Goal: Information Seeking & Learning: Check status

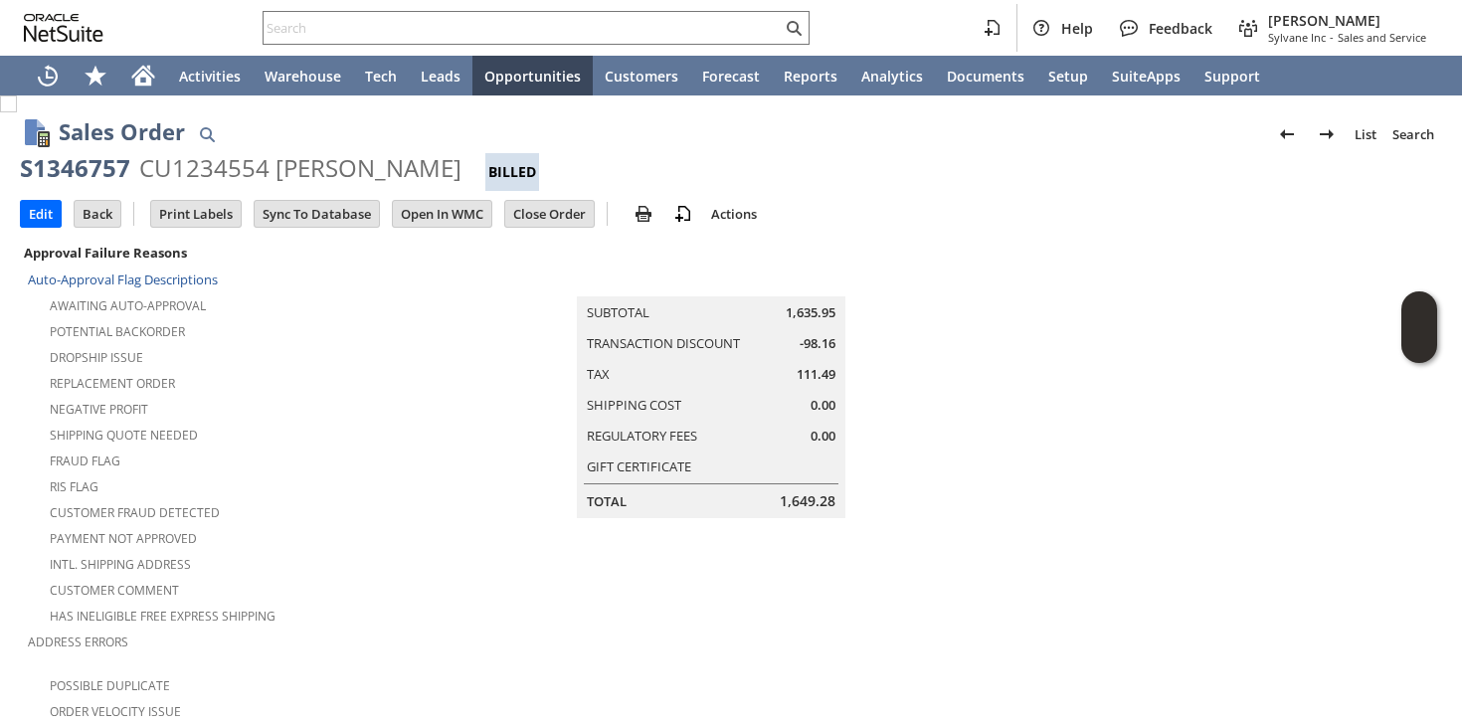
scroll to position [0, 57]
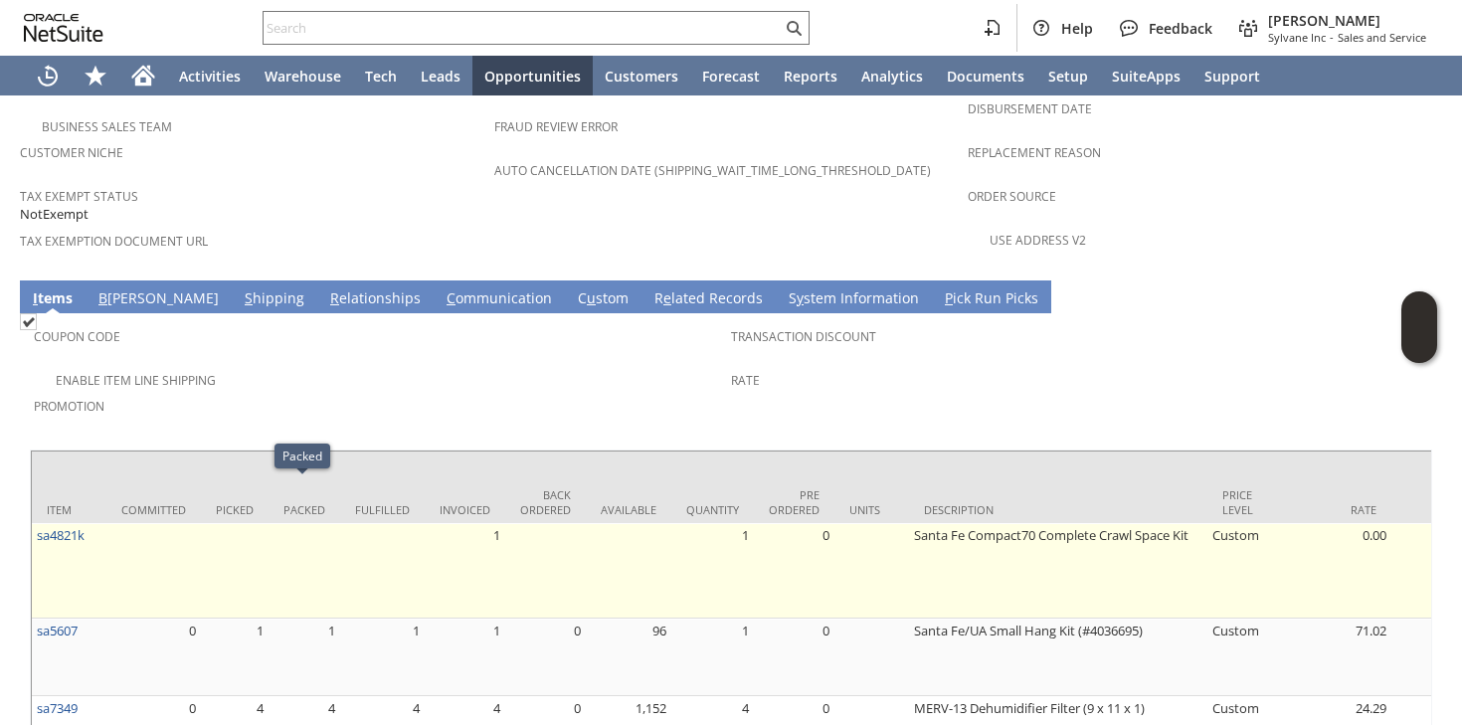
scroll to position [1387, 0]
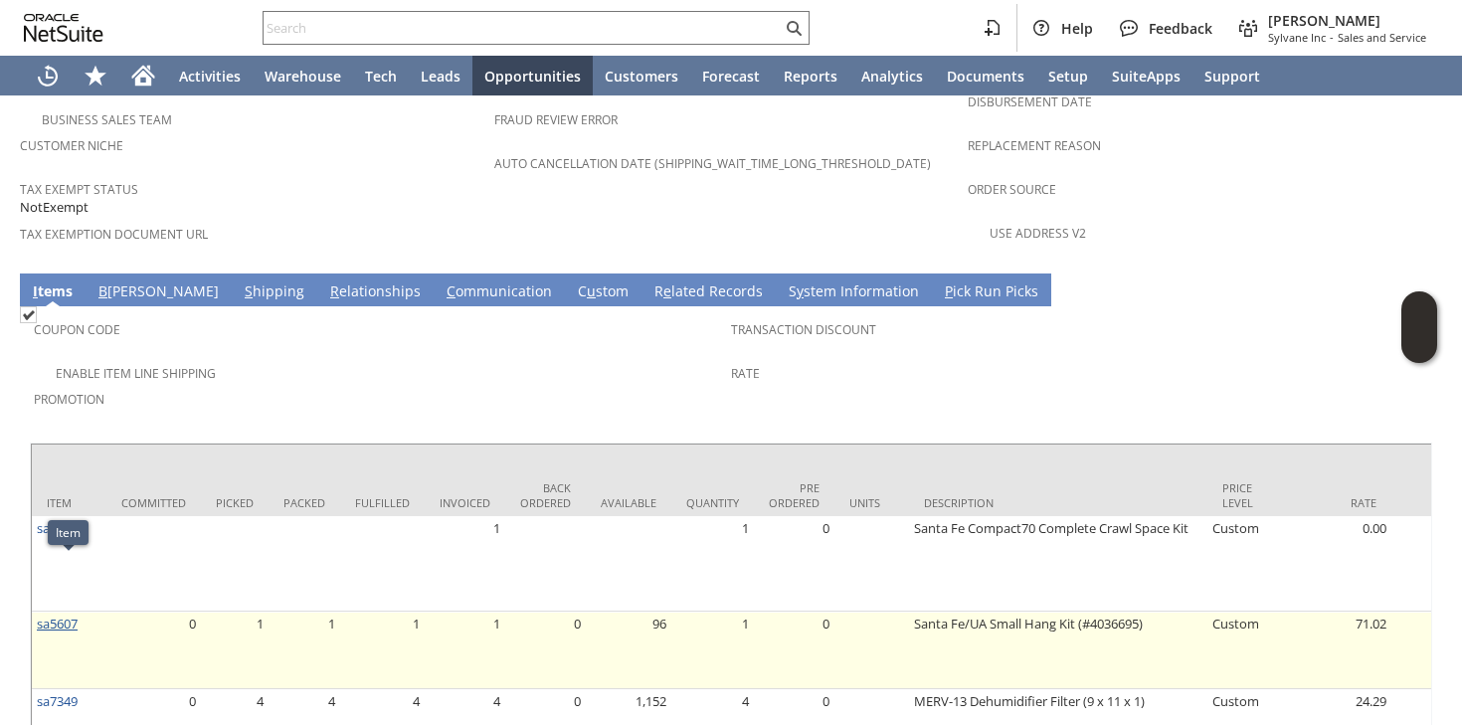
click at [75, 614] on link "sa5607" at bounding box center [57, 623] width 41 height 18
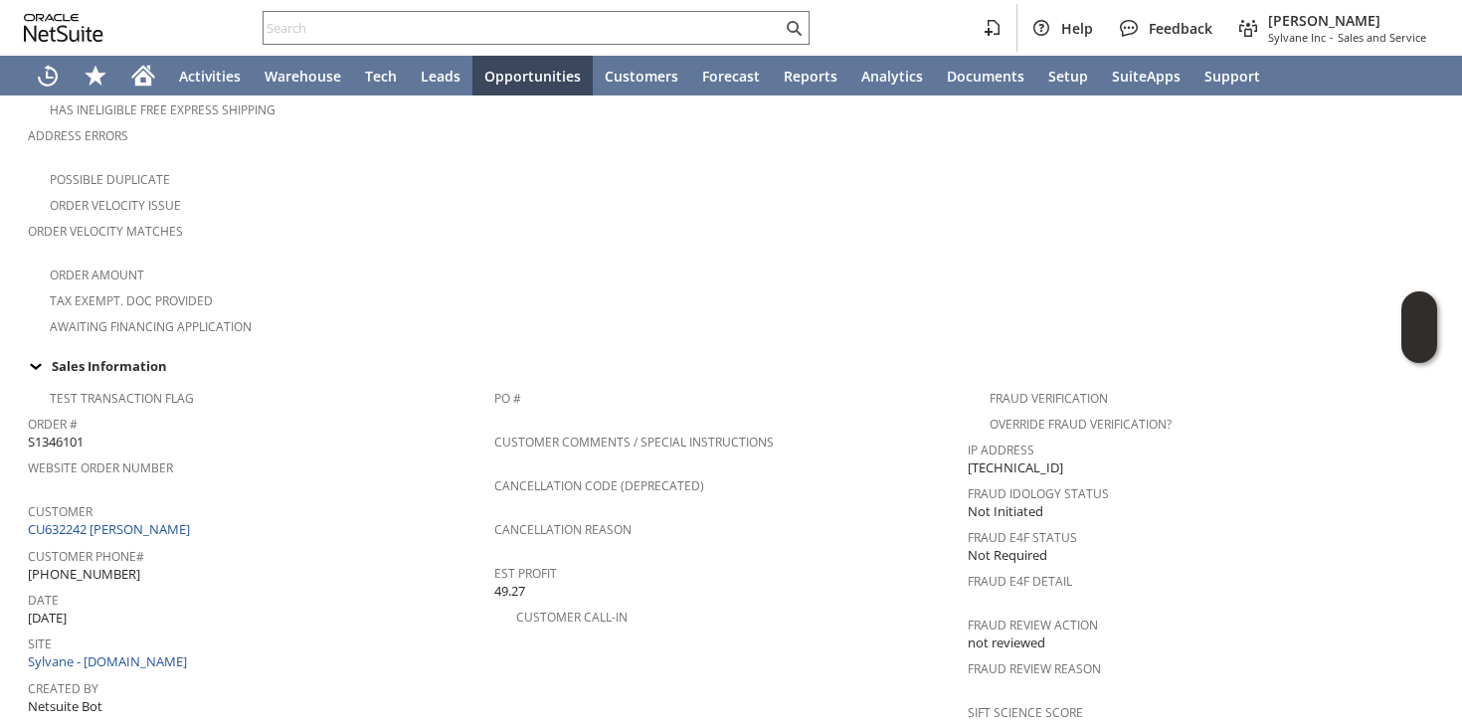
scroll to position [522, 0]
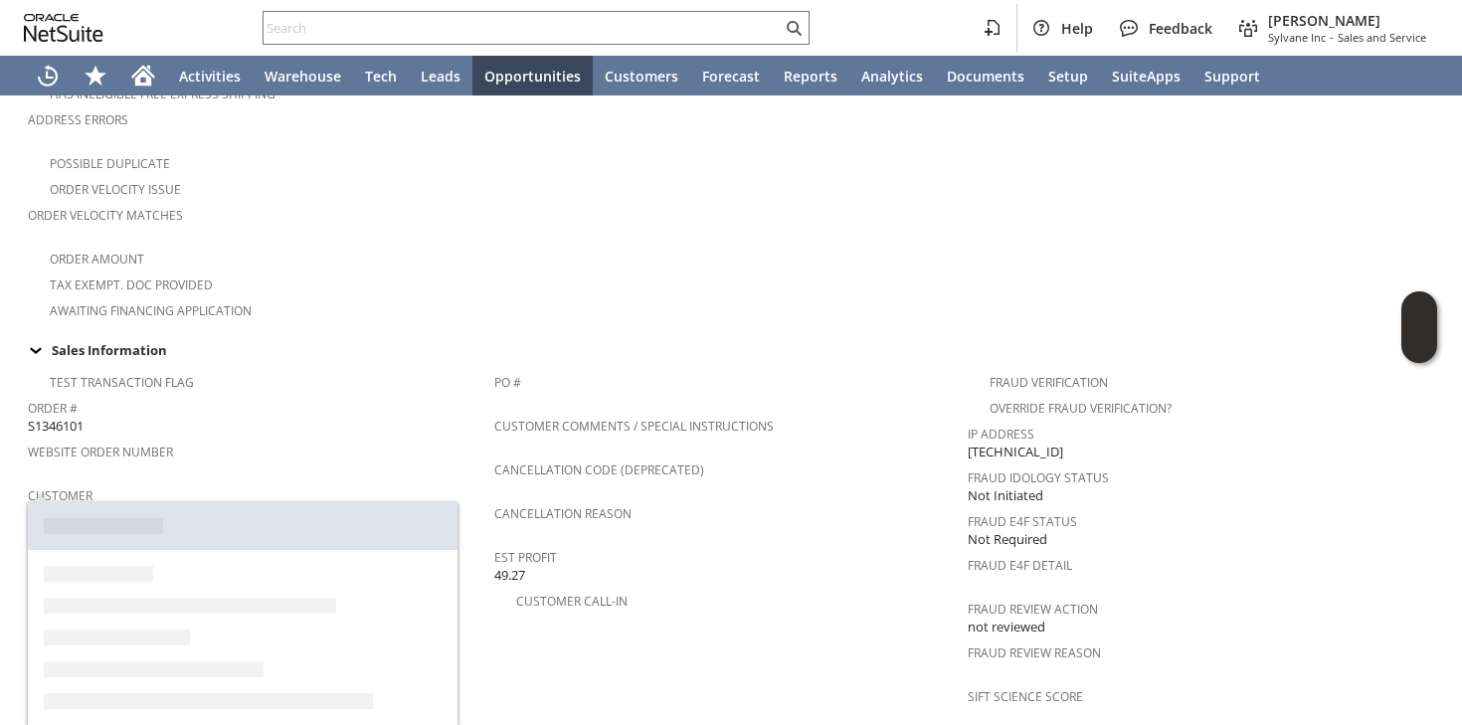
click at [113, 504] on link "CU632242 jane sleutaris" at bounding box center [111, 513] width 167 height 18
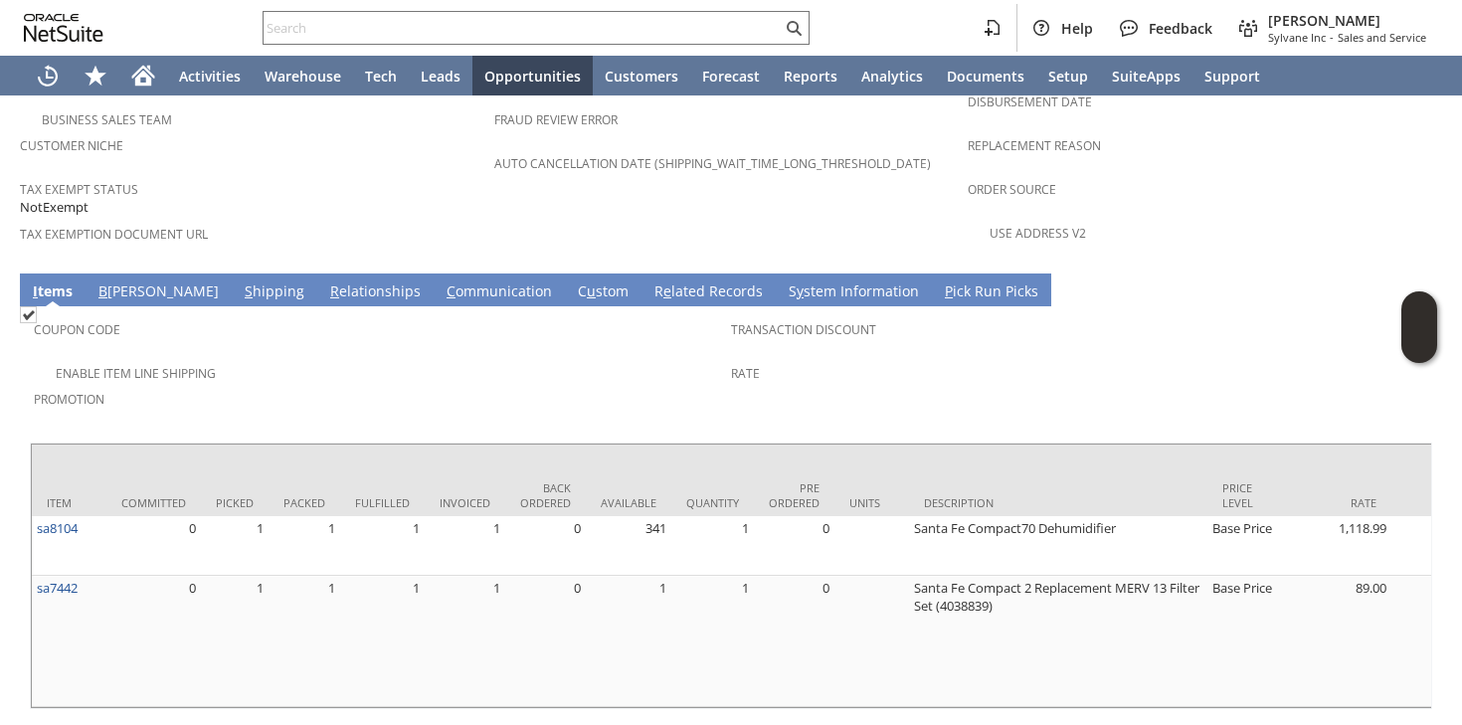
scroll to position [1385, 0]
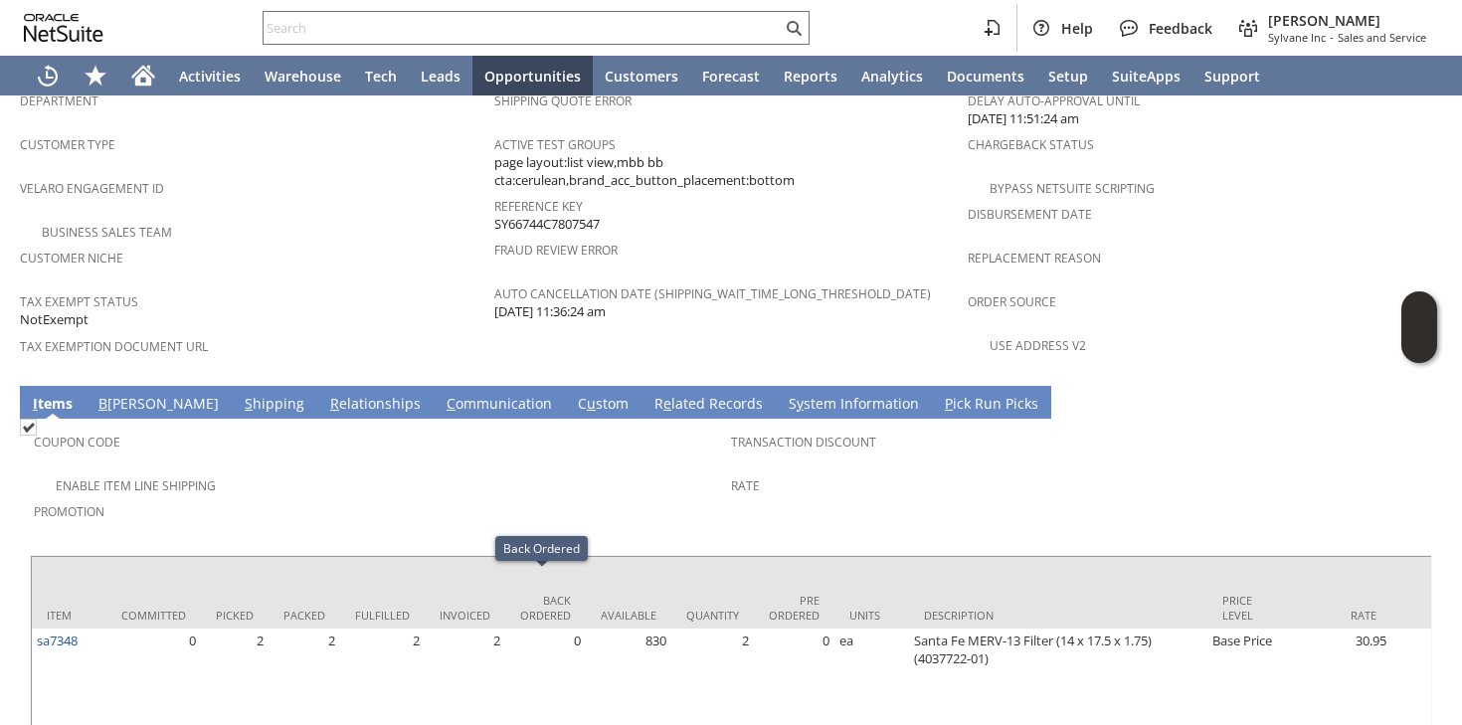
click at [425, 497] on div "Promotion" at bounding box center [377, 518] width 687 height 42
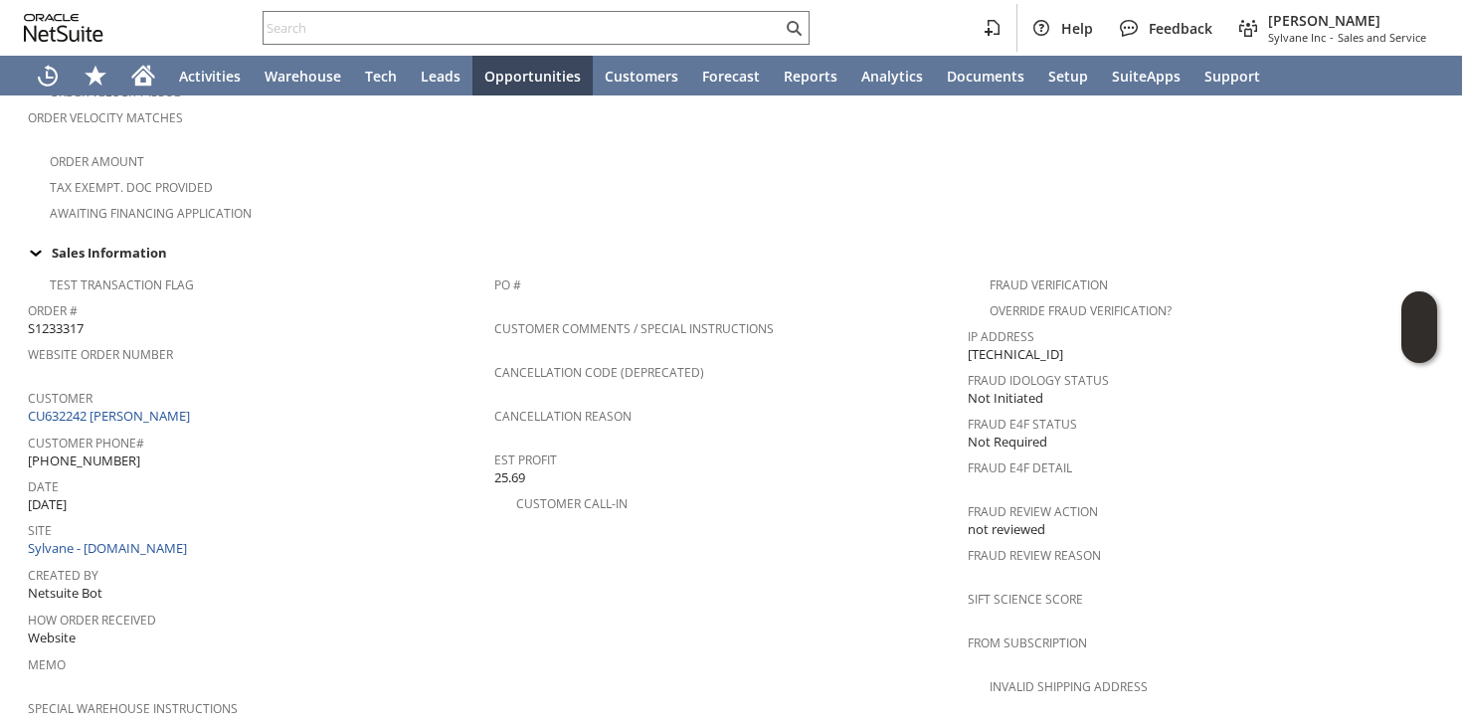
scroll to position [606, 0]
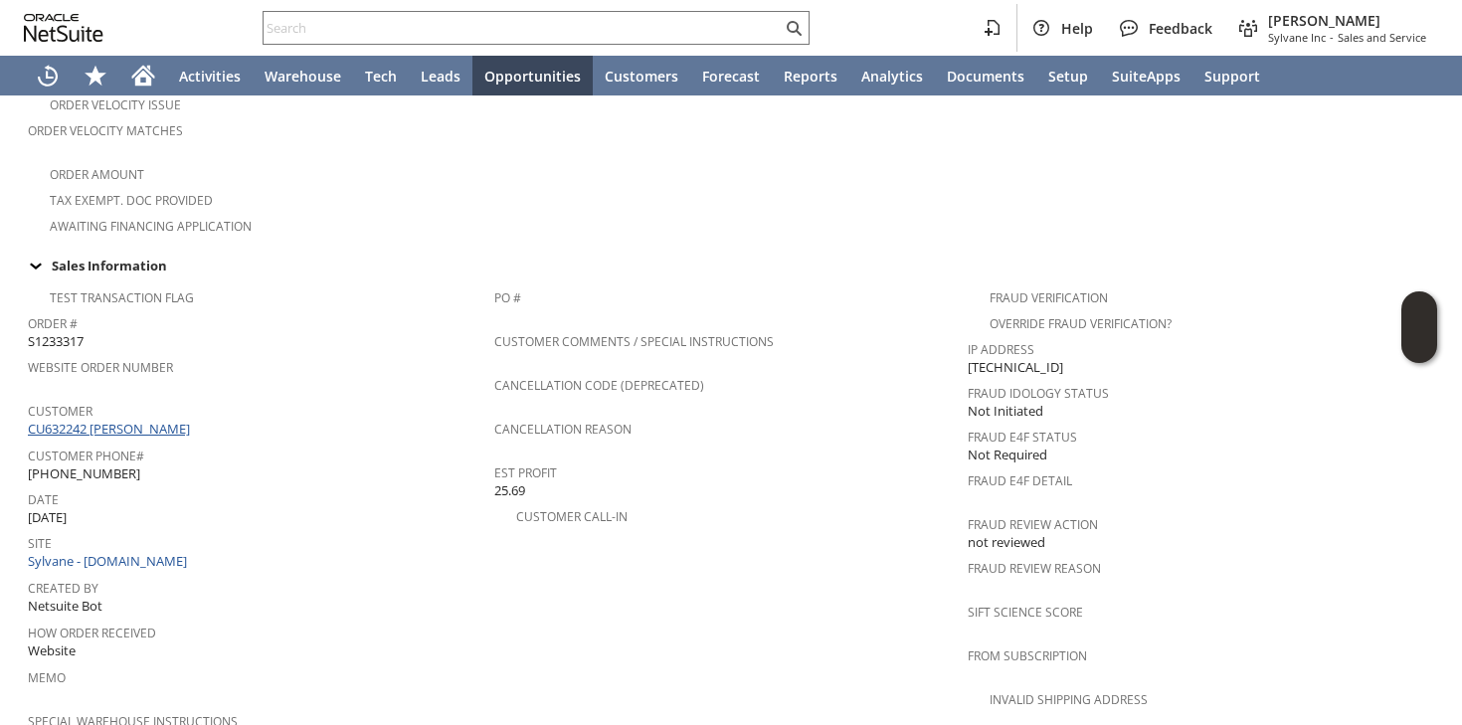
click at [157, 420] on link "CU632242 jane sleutaris" at bounding box center [111, 429] width 167 height 18
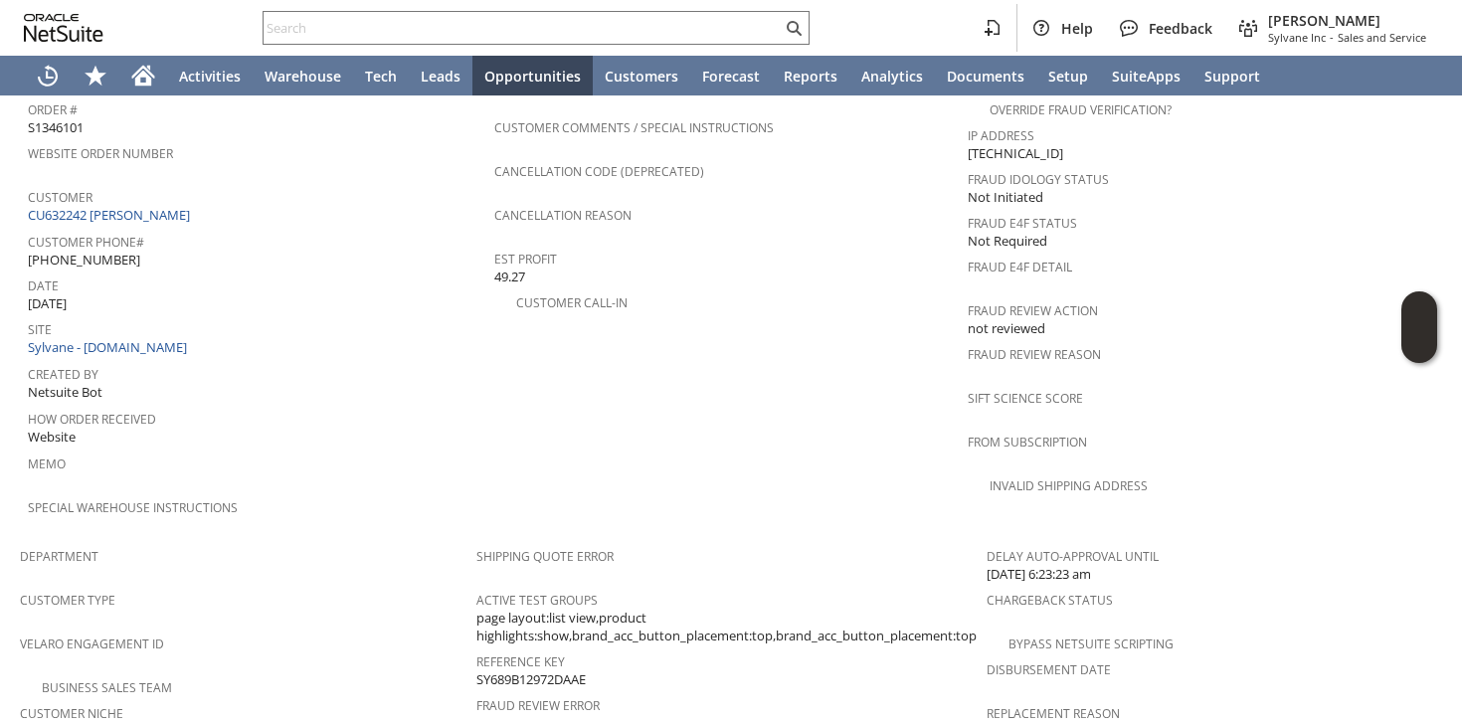
scroll to position [796, 0]
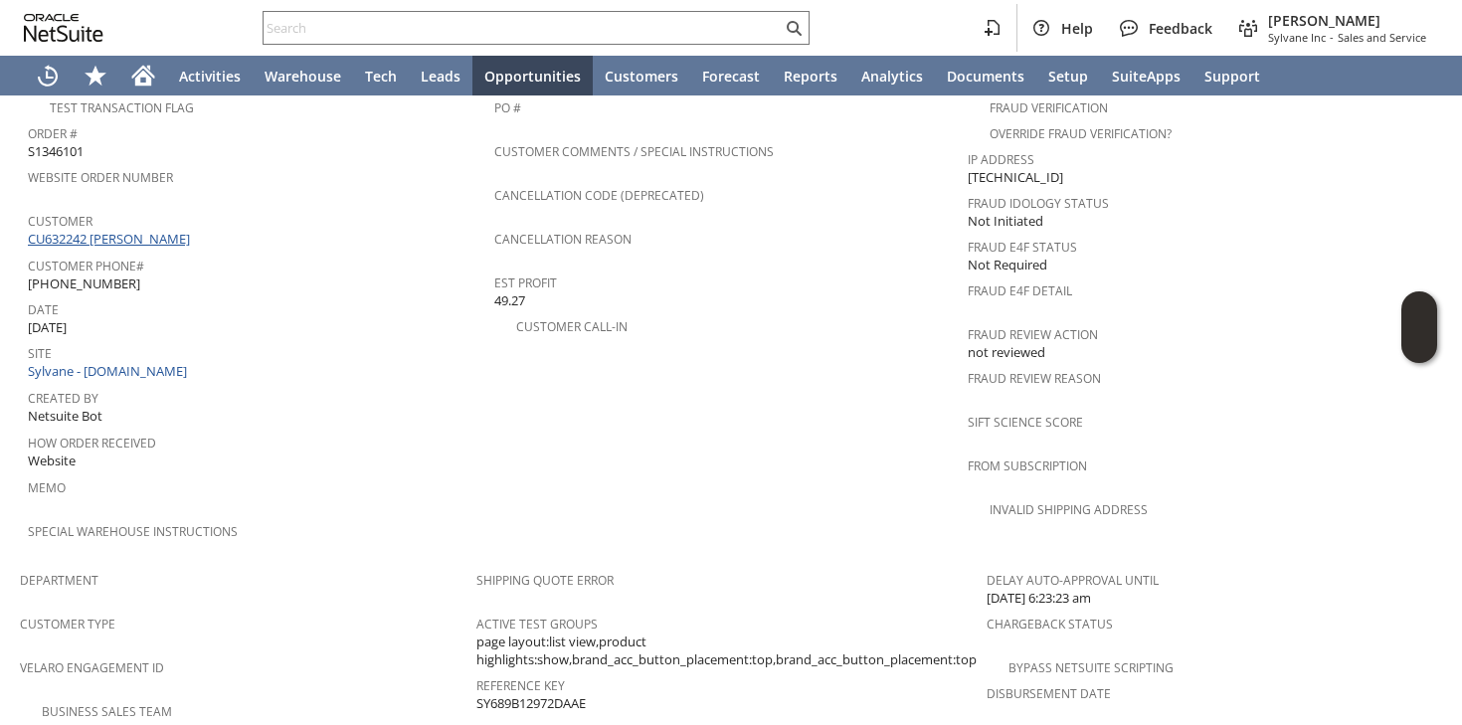
click at [75, 230] on link "CU632242 jane sleutaris" at bounding box center [111, 239] width 167 height 18
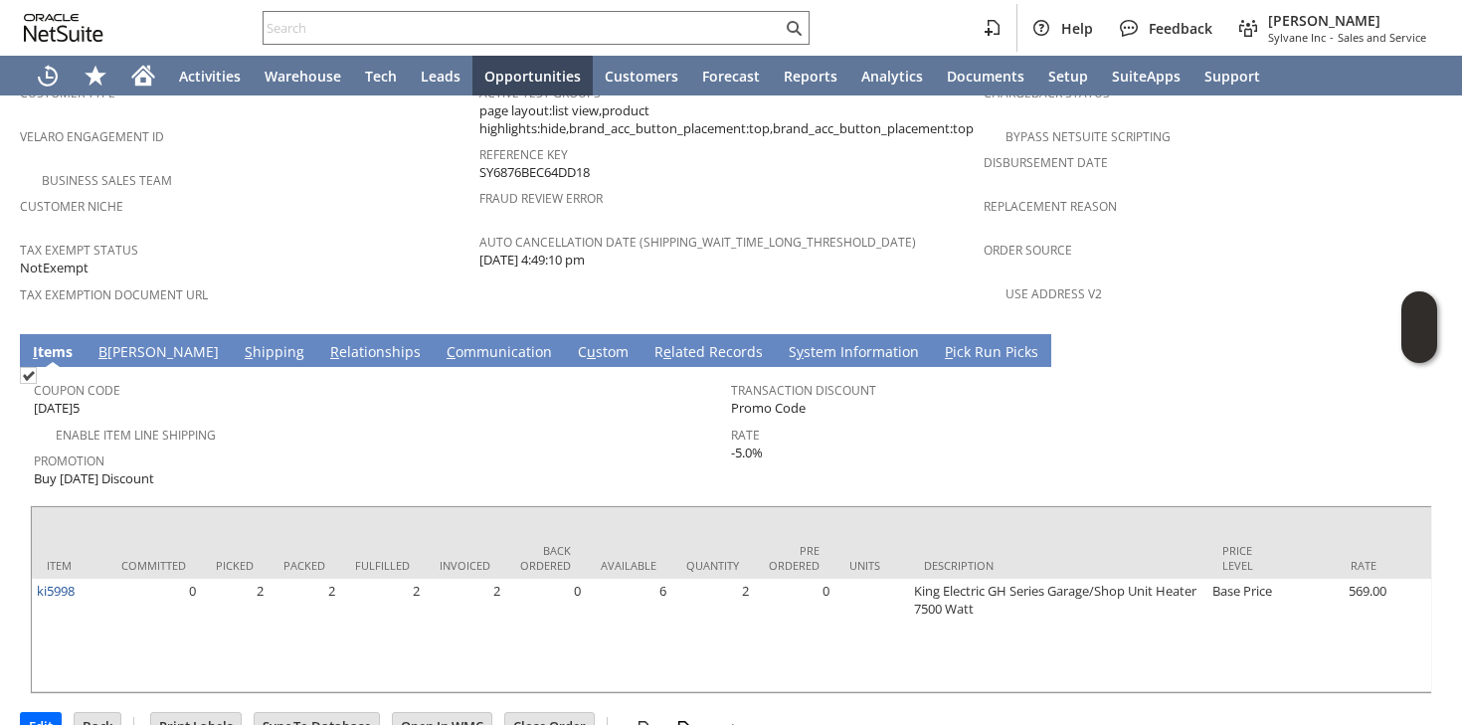
click at [481, 376] on div "Coupon Code [DATE]5" at bounding box center [377, 397] width 687 height 43
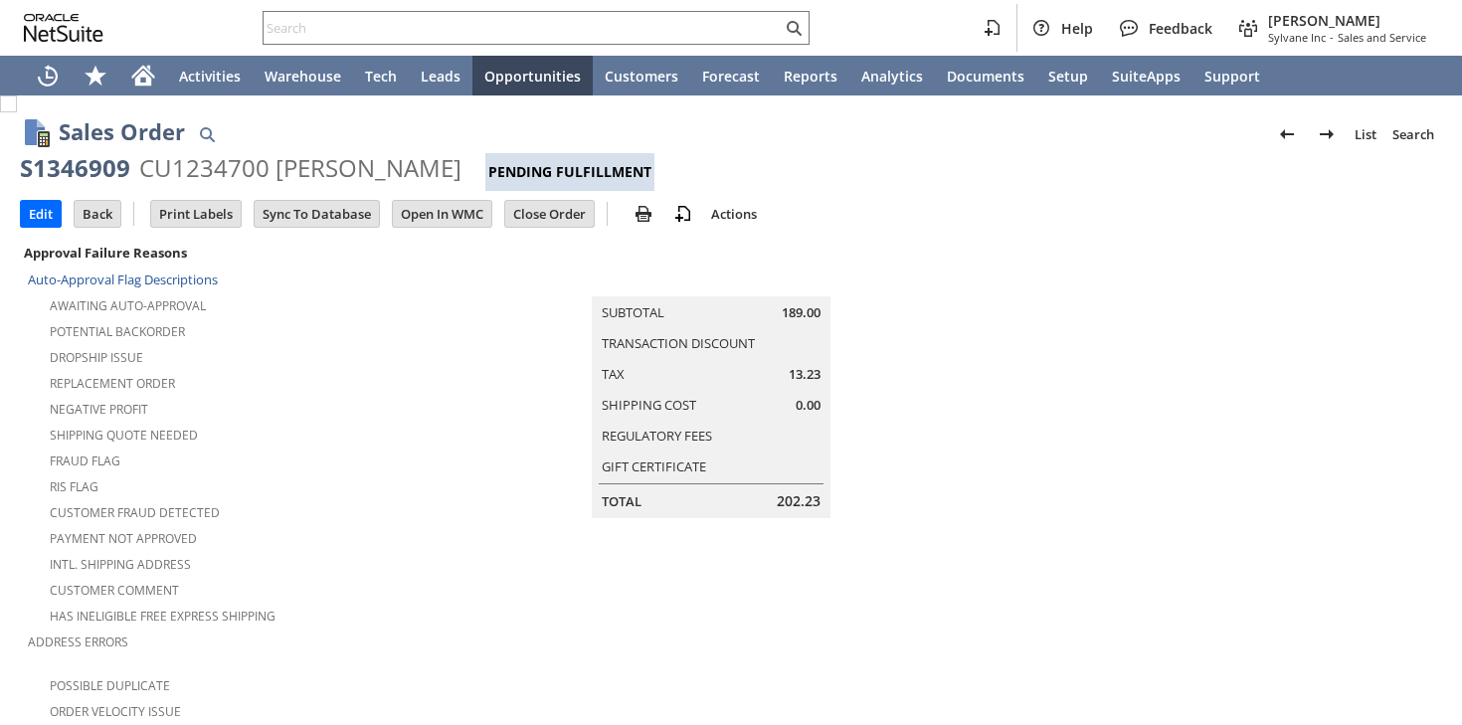
scroll to position [1244, 0]
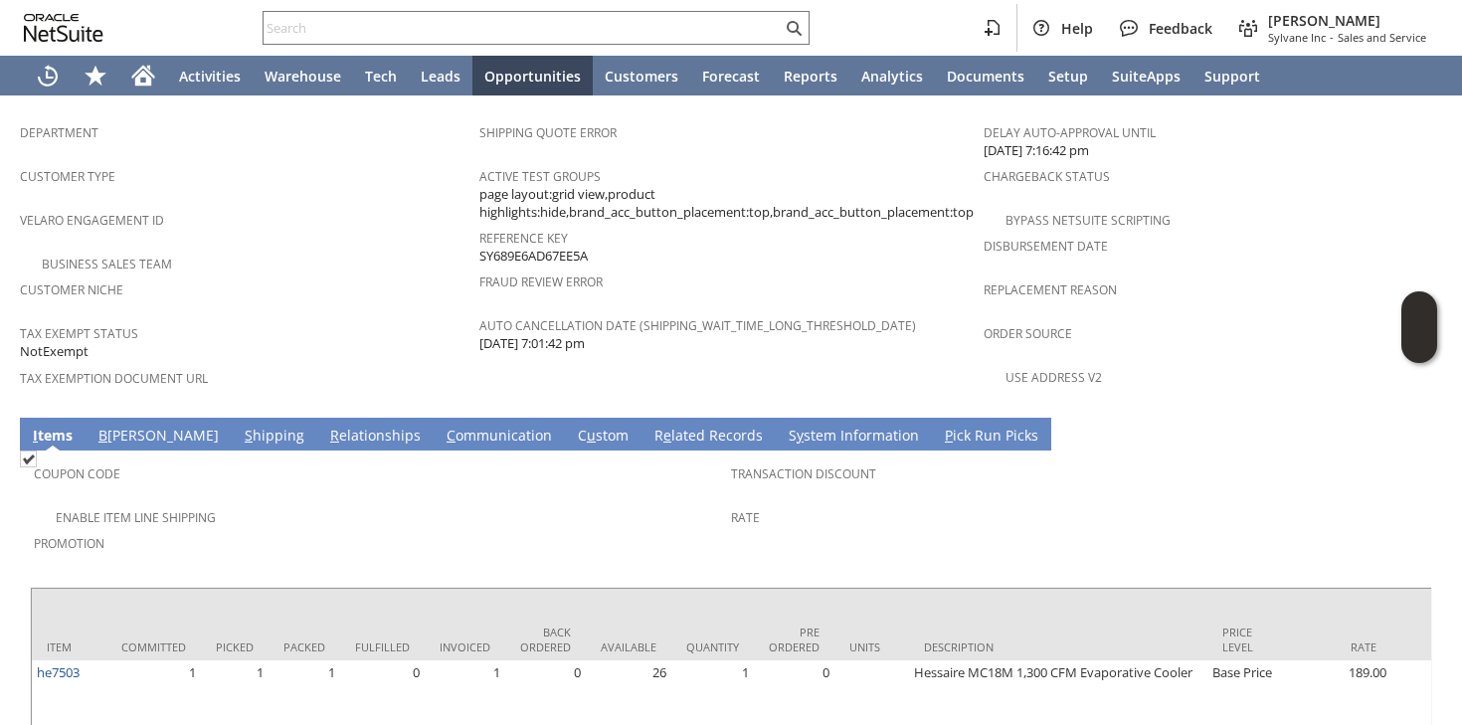
click at [240, 426] on link "S hipping" at bounding box center [275, 437] width 70 height 22
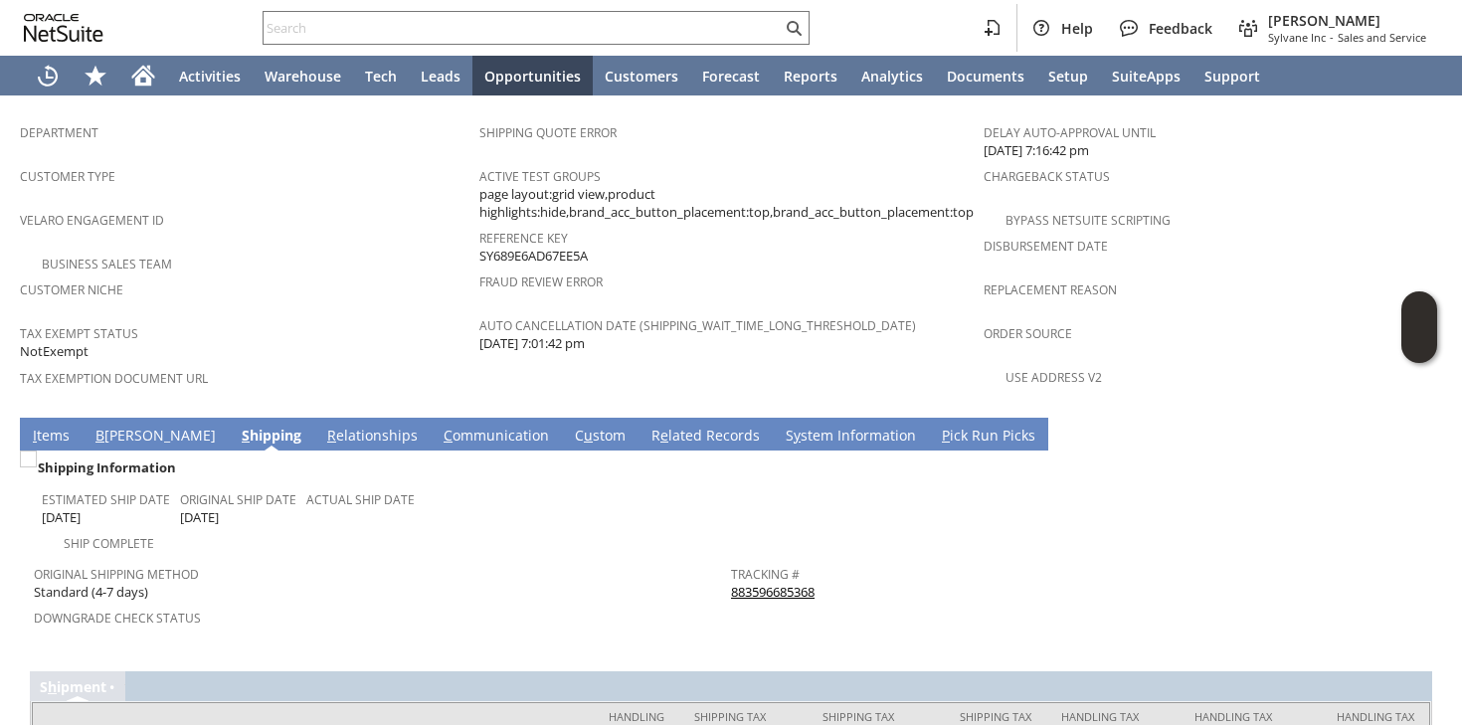
click at [759, 583] on link "883596685368" at bounding box center [773, 592] width 84 height 18
click at [37, 426] on link "I tems" at bounding box center [51, 437] width 47 height 22
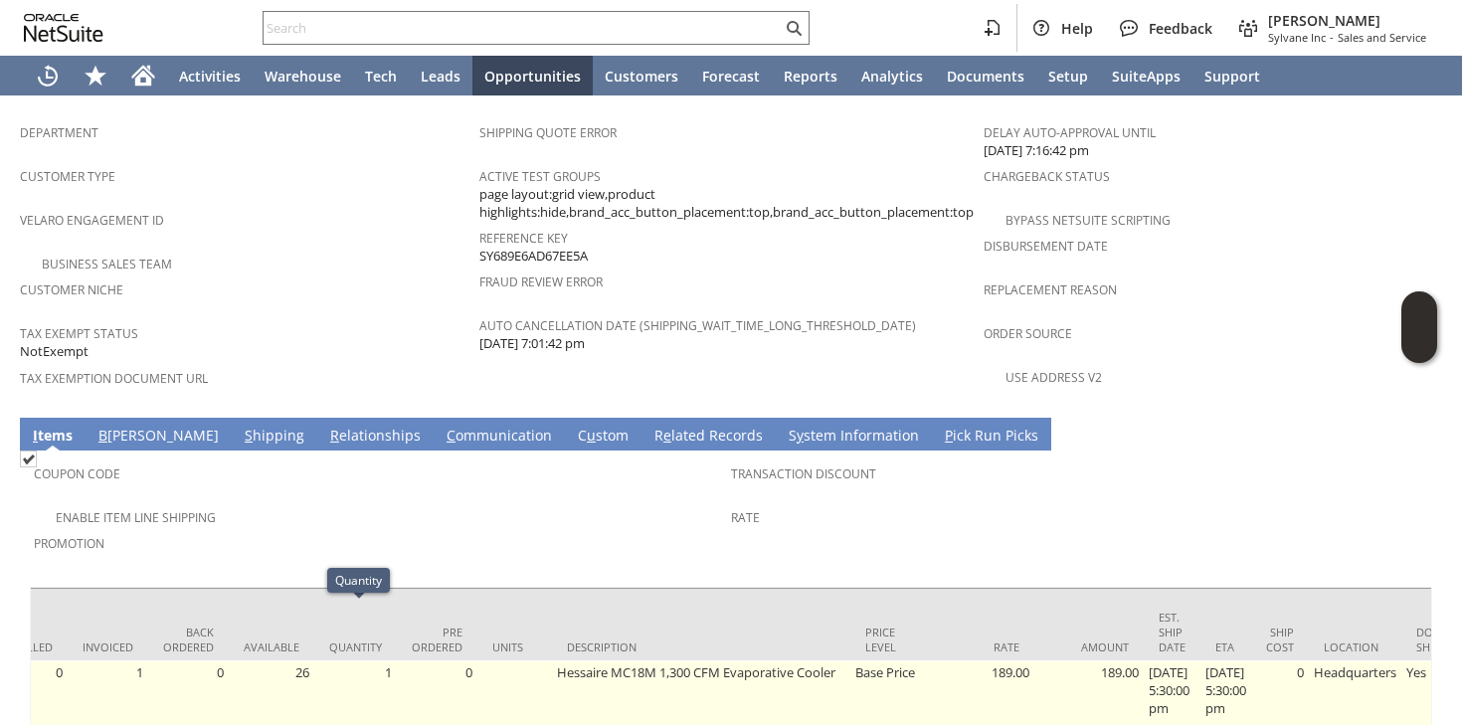
scroll to position [0, 358]
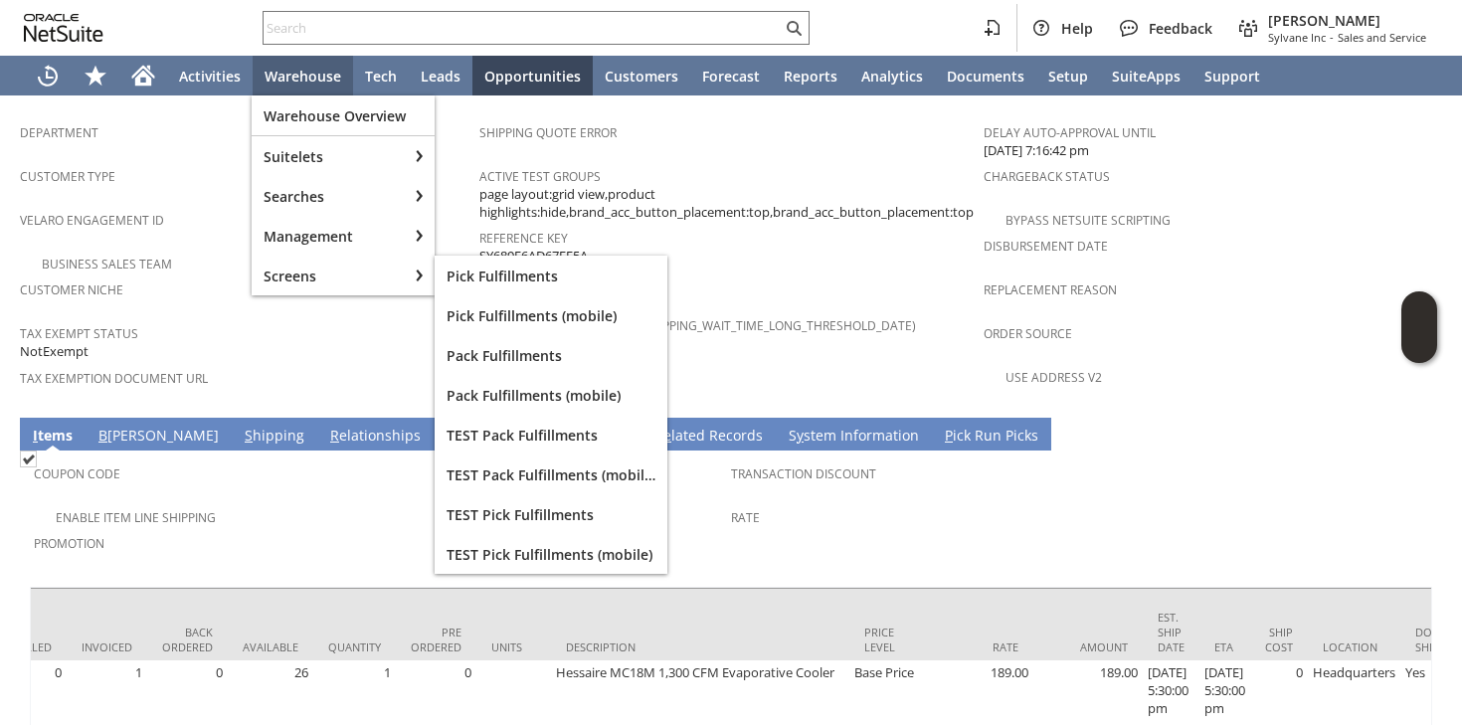
click at [217, 319] on div "Tax Exempt Status NotExempt" at bounding box center [244, 340] width 449 height 43
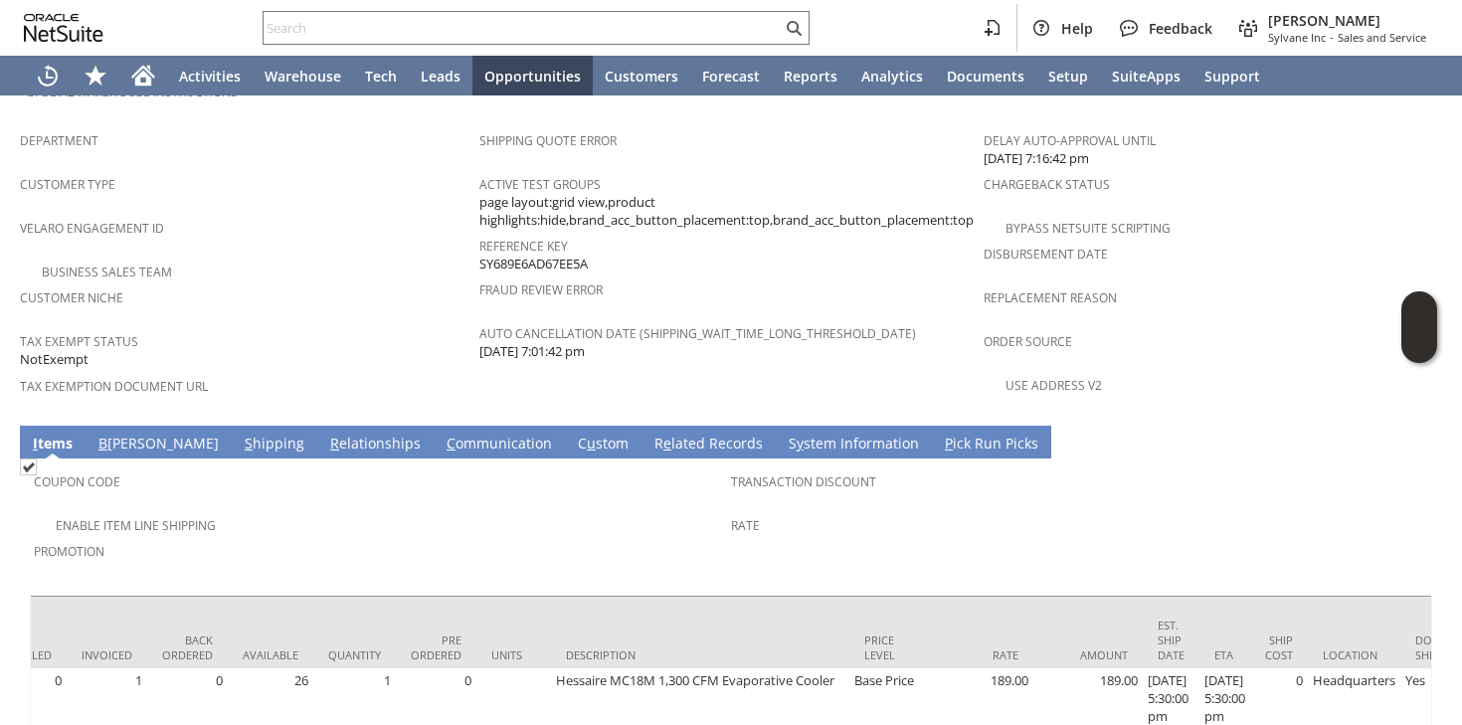
scroll to position [1223, 0]
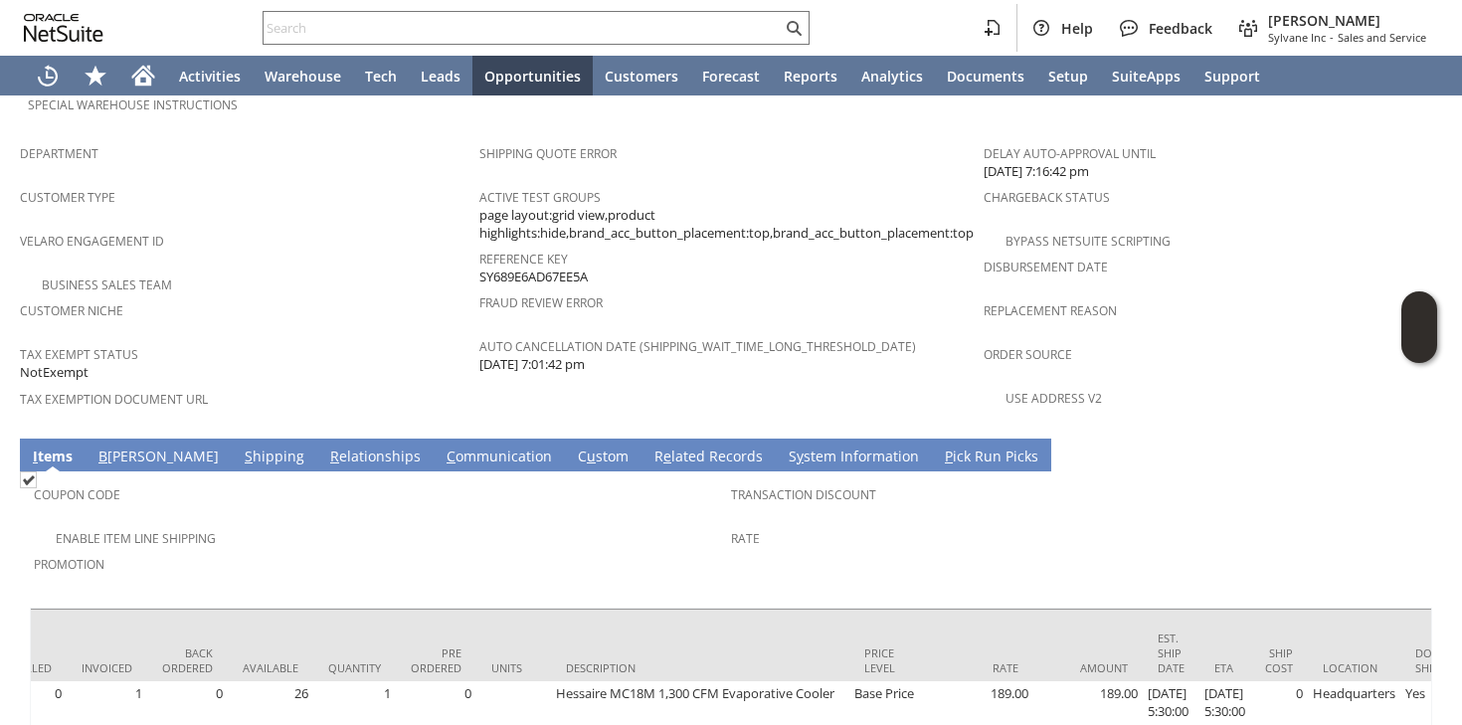
click at [783, 446] on link "S y stem Information" at bounding box center [853, 457] width 140 height 22
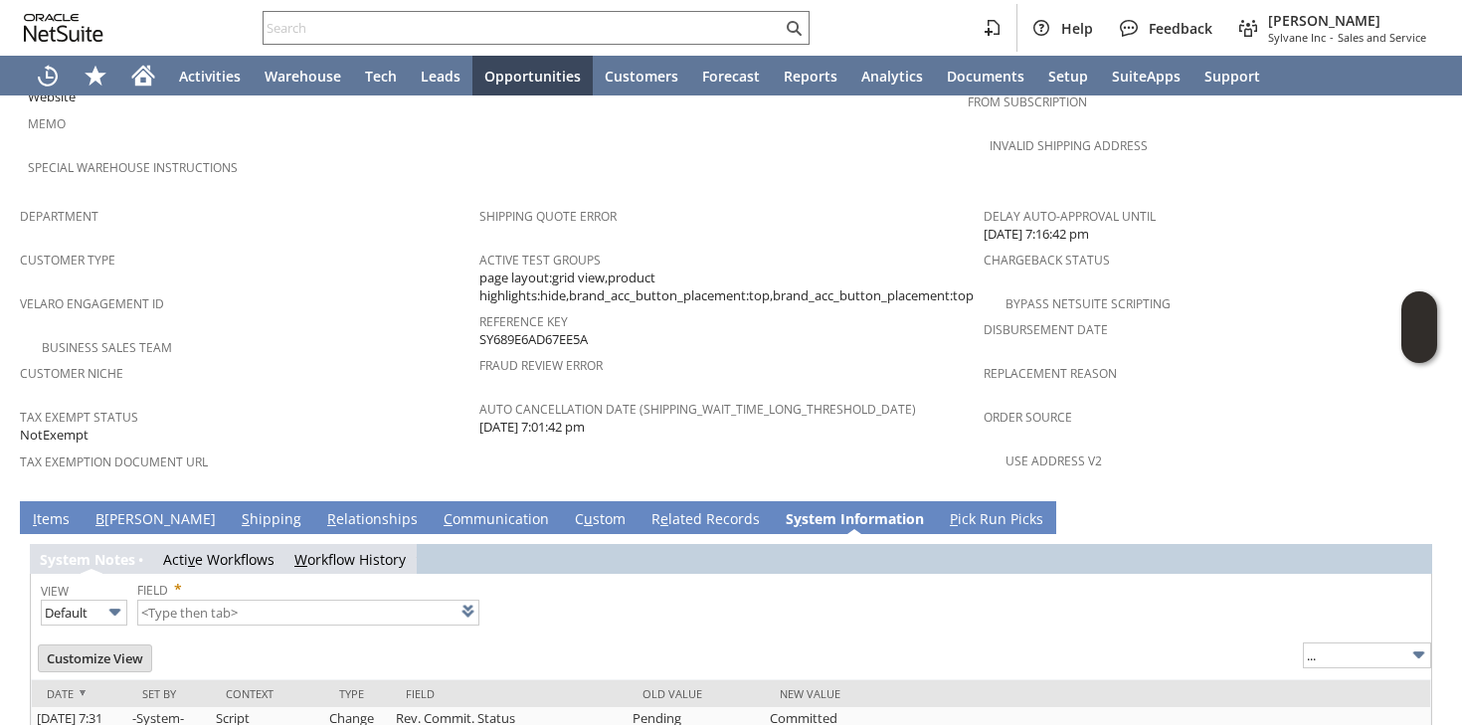
type input "1 to 25 of 89"
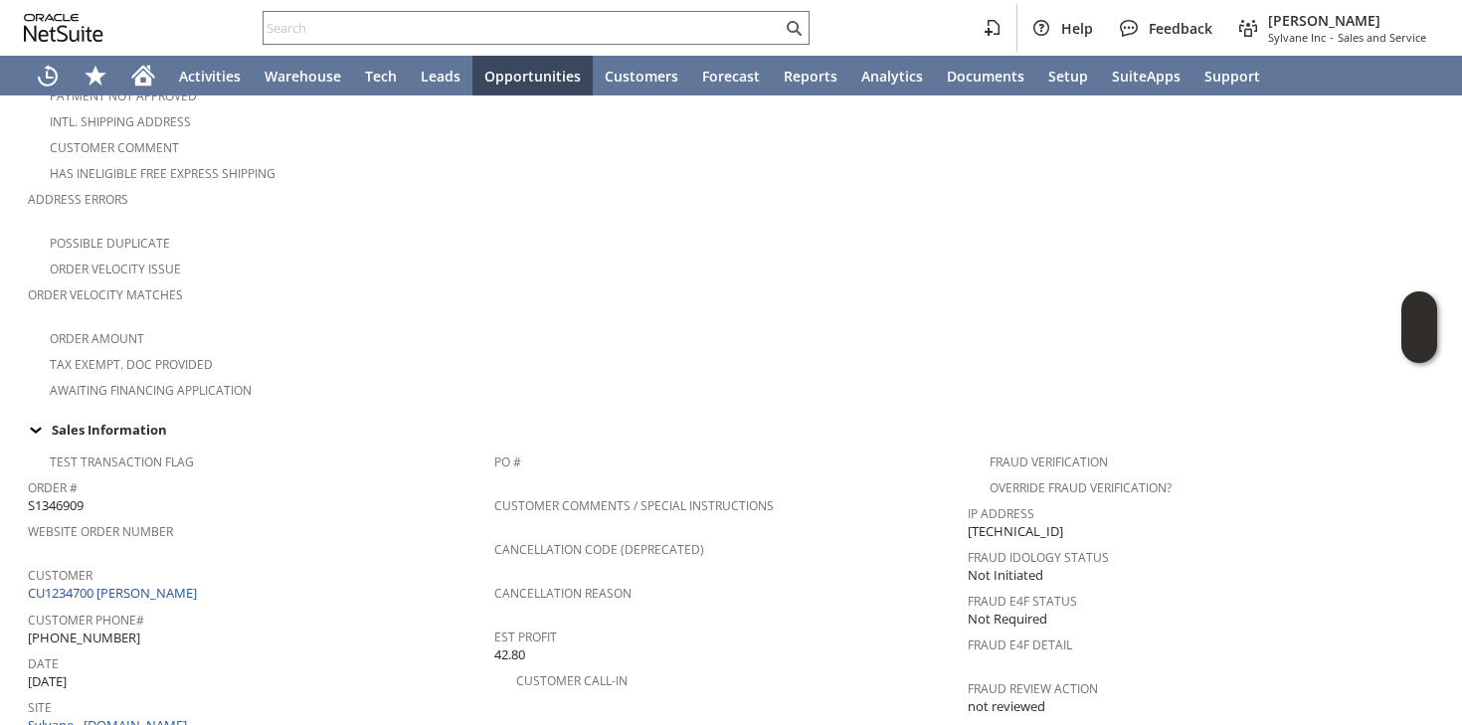
scroll to position [426, 0]
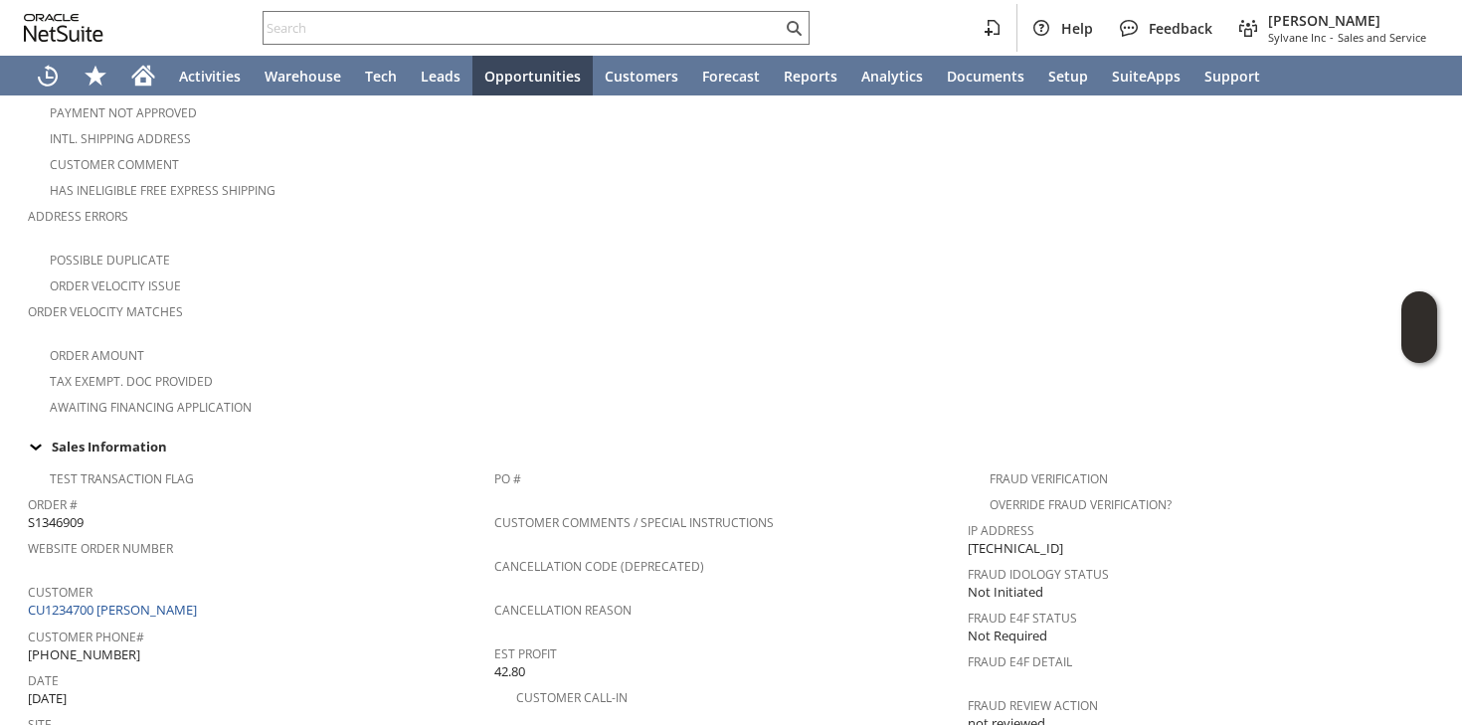
click at [319, 578] on span "Customer" at bounding box center [256, 589] width 456 height 23
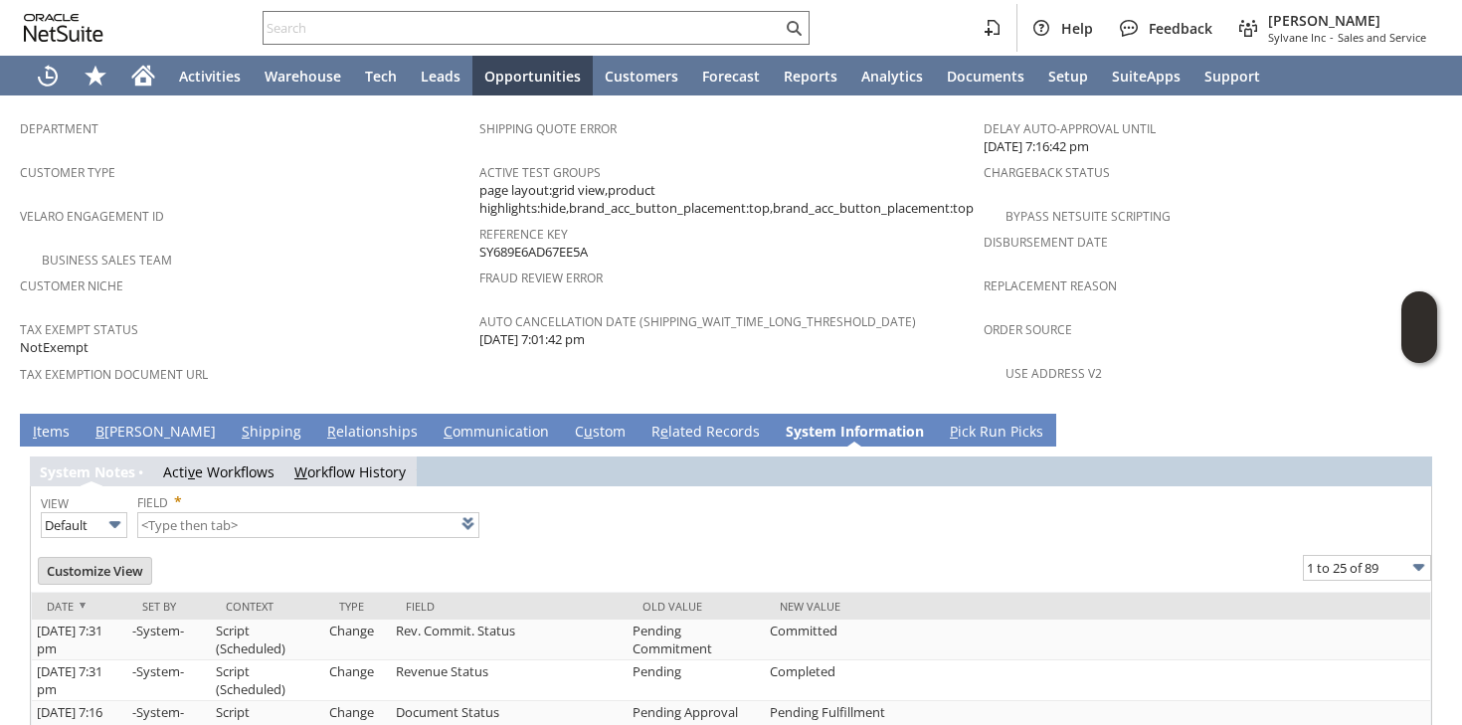
scroll to position [1251, 0]
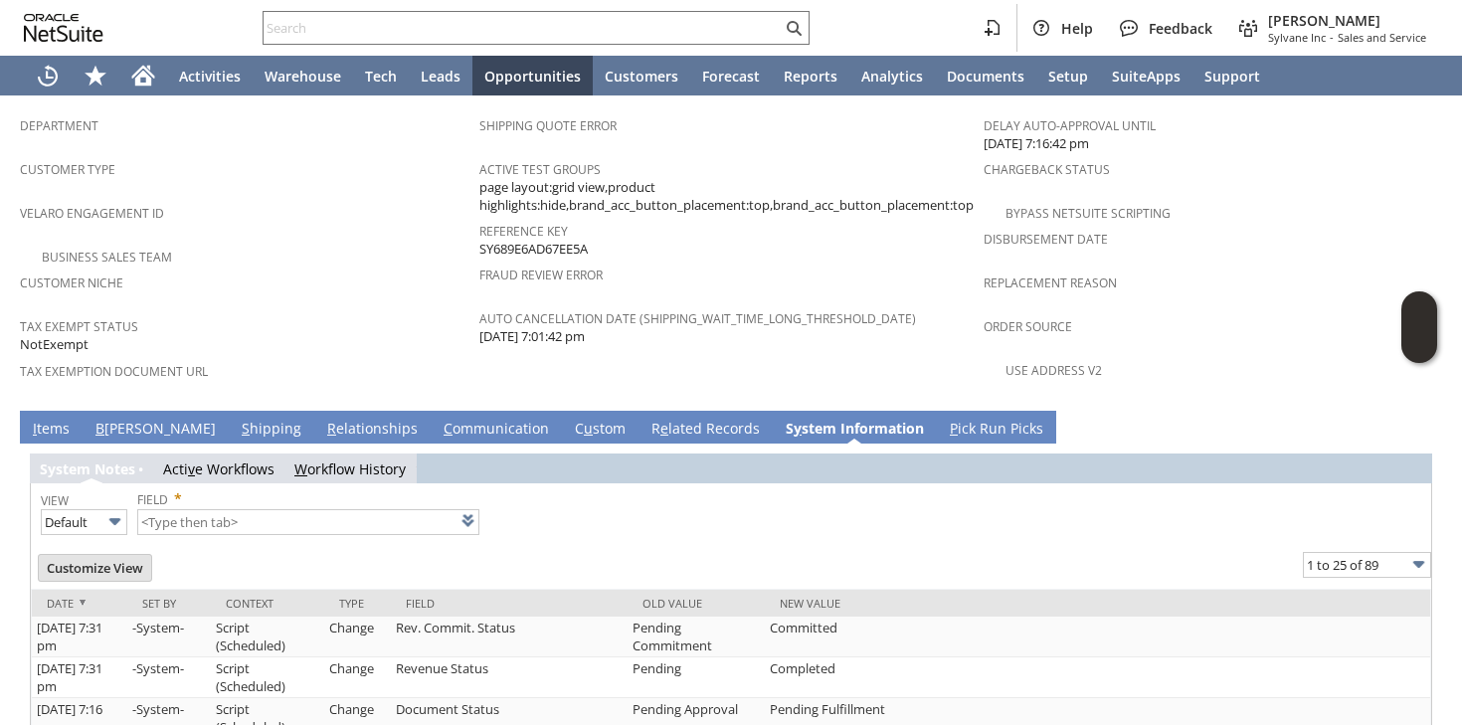
click at [295, 268] on span "Customer Niche" at bounding box center [244, 279] width 449 height 23
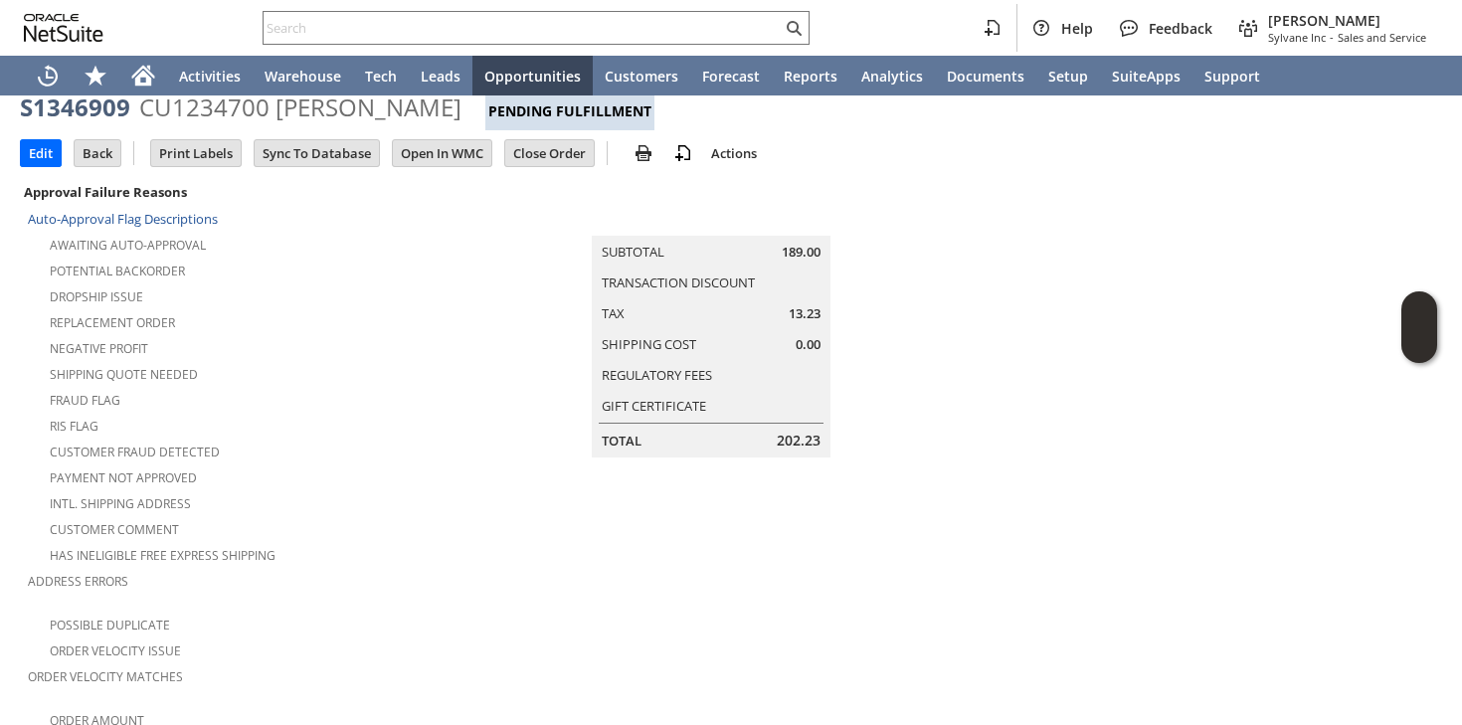
scroll to position [56, 0]
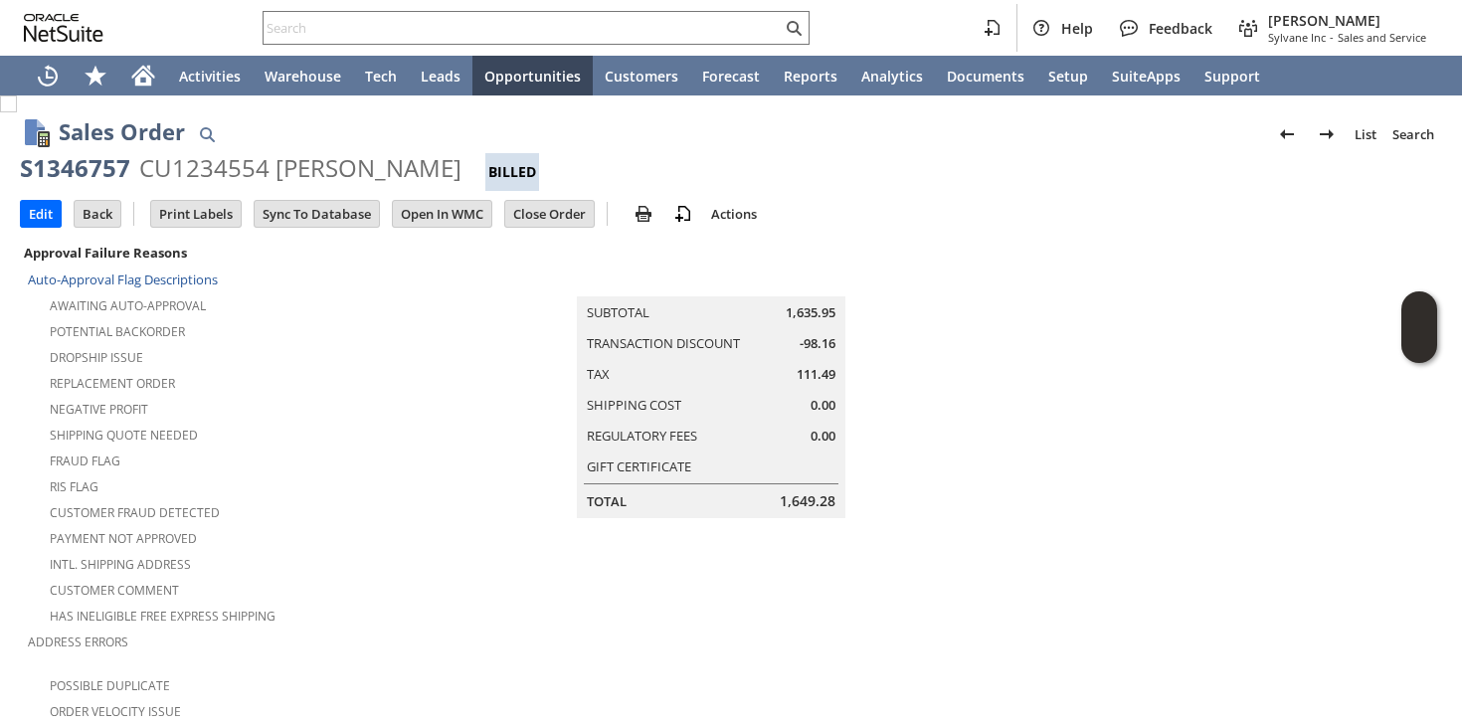
scroll to position [0, 57]
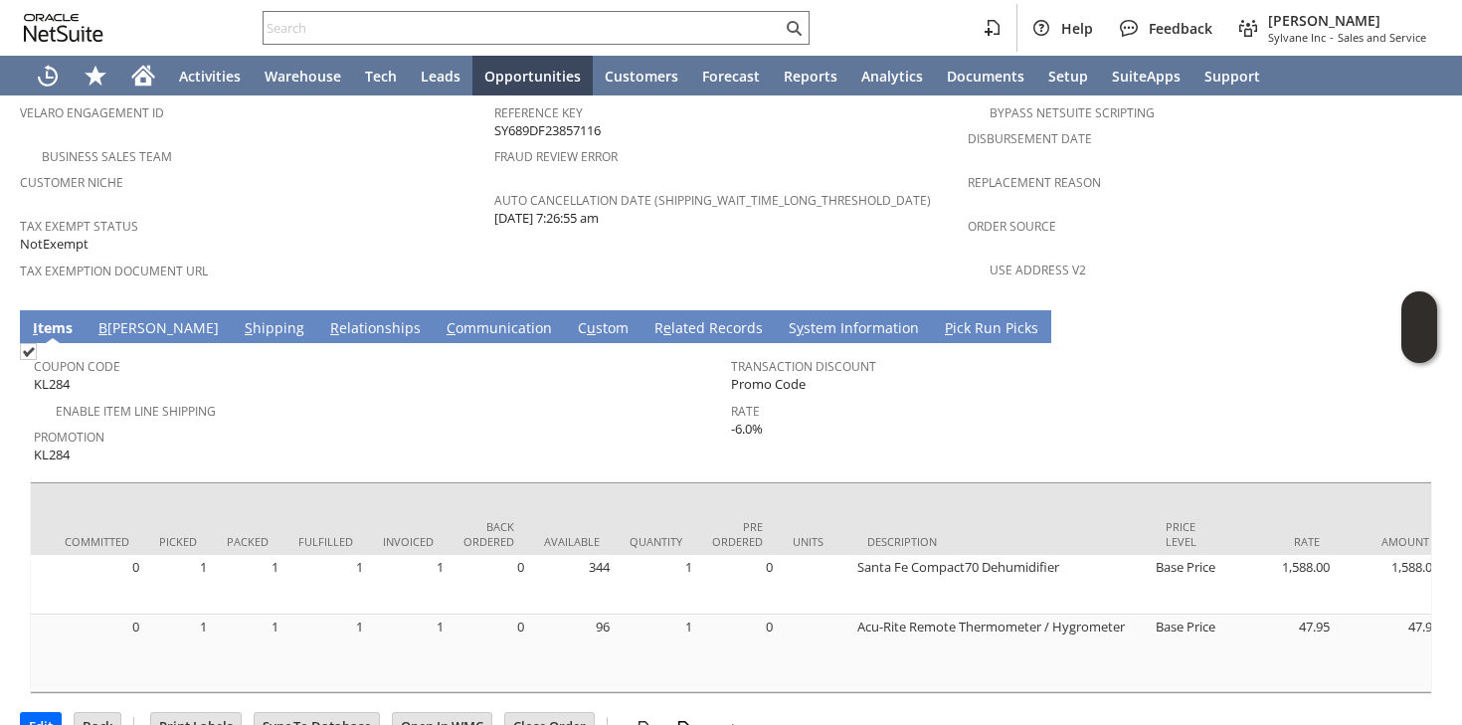
click at [432, 397] on div "Enable Item Line Shipping" at bounding box center [382, 409] width 697 height 24
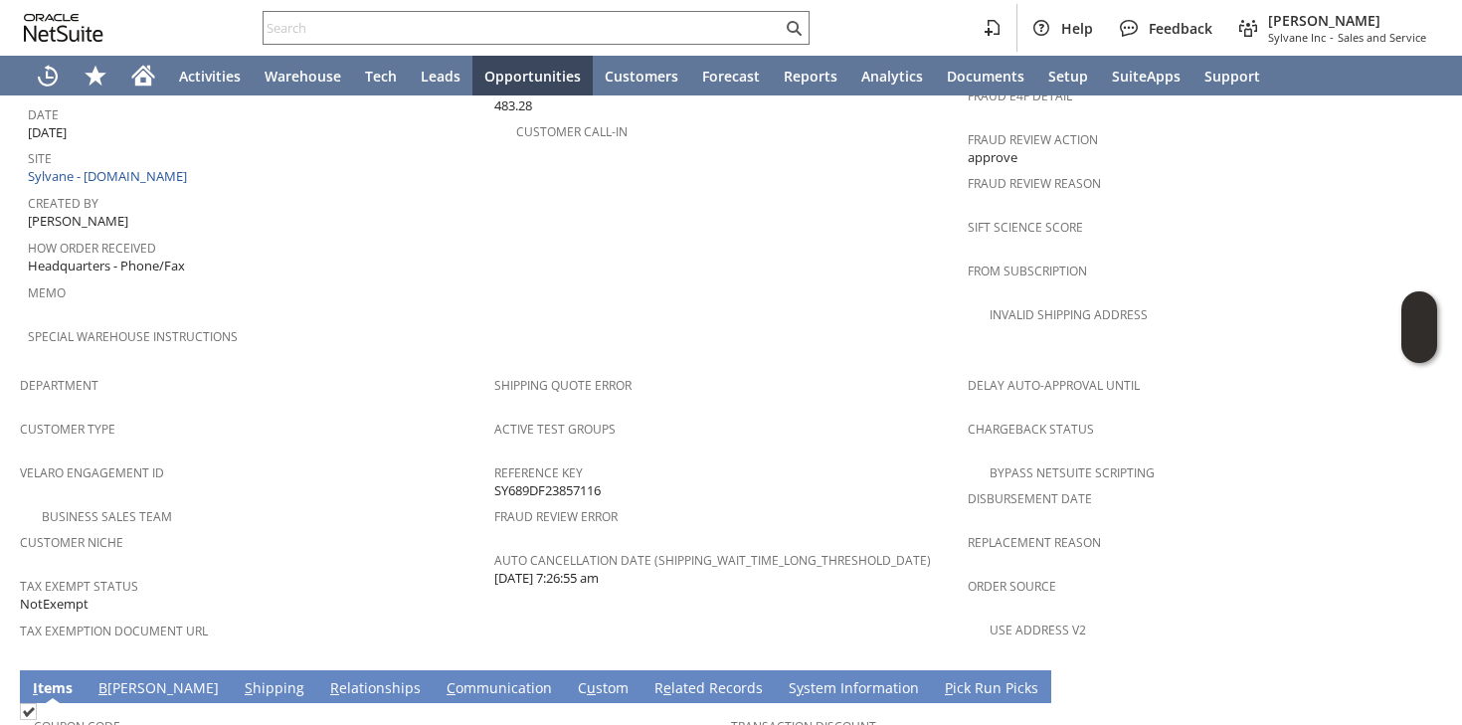
scroll to position [1351, 0]
